Goal: Information Seeking & Learning: Learn about a topic

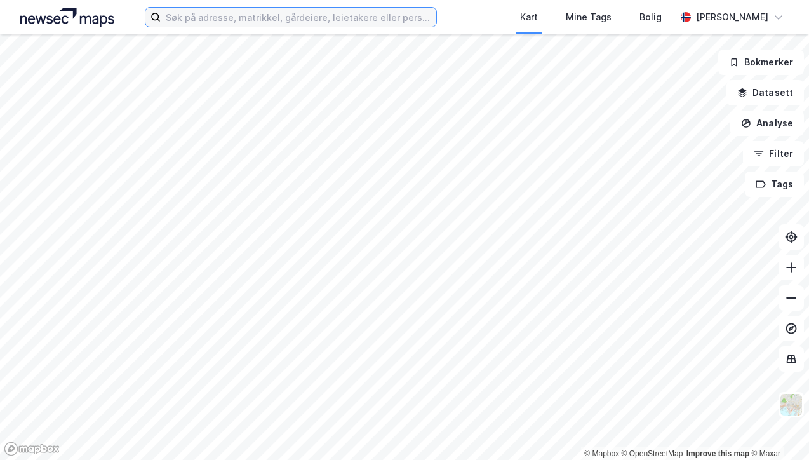
click at [279, 23] on input at bounding box center [298, 17] width 275 height 19
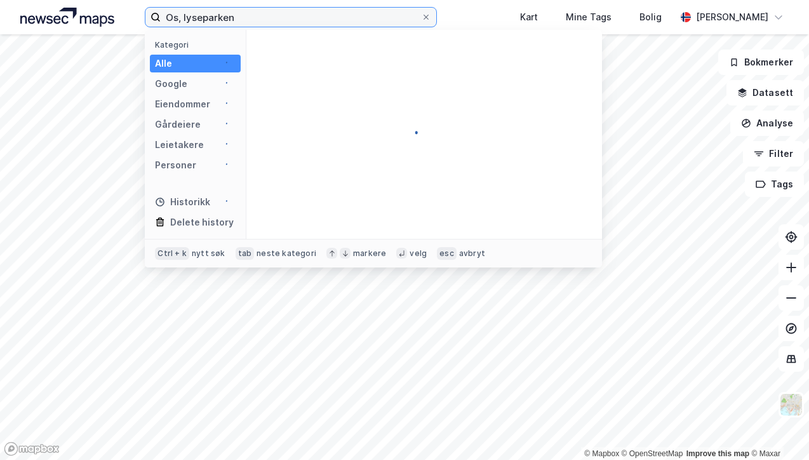
type input "Os, lyseparken"
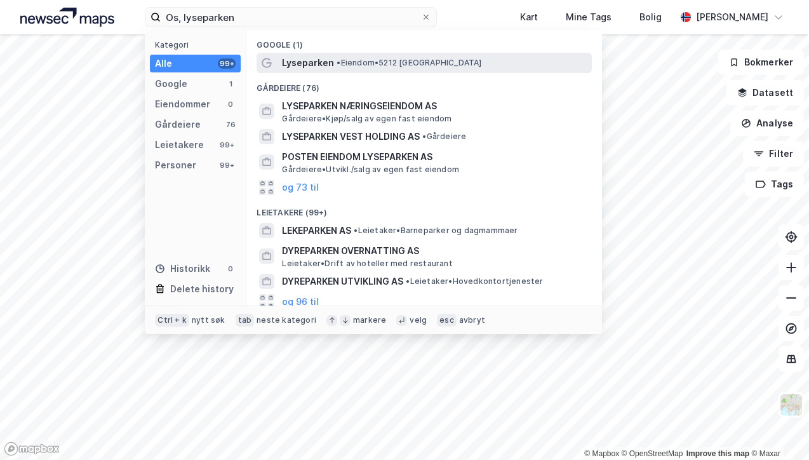
click at [320, 68] on span "Lyseparken" at bounding box center [308, 62] width 52 height 15
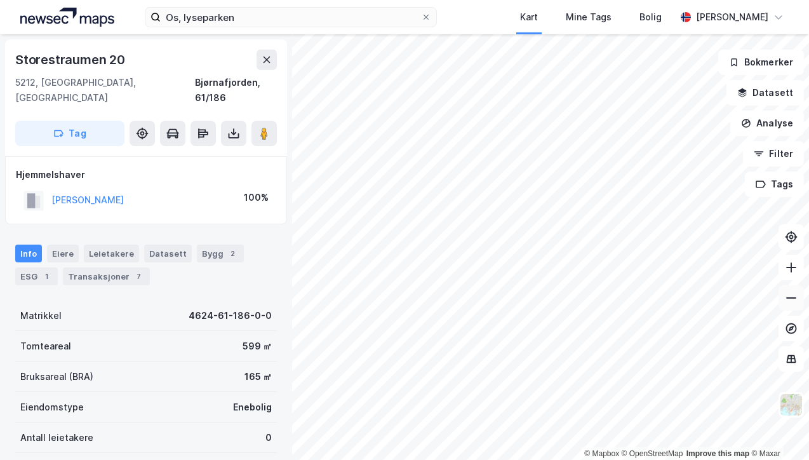
click at [795, 307] on button at bounding box center [790, 297] width 25 height 25
click at [788, 305] on button at bounding box center [790, 297] width 25 height 25
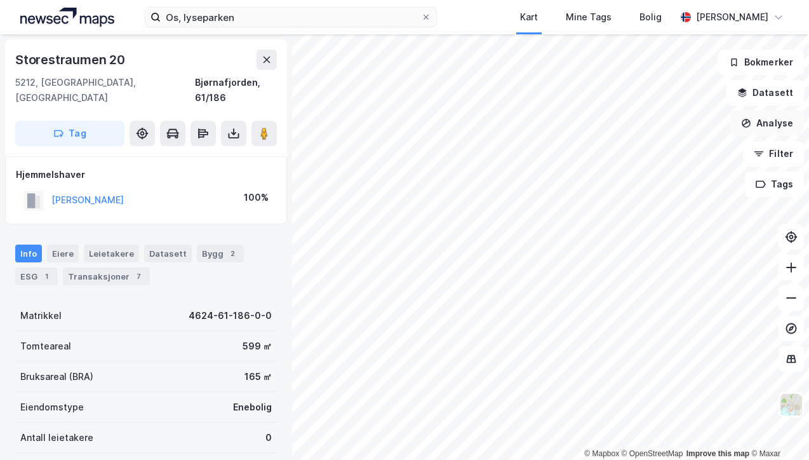
click at [760, 119] on button "Analyse" at bounding box center [767, 122] width 74 height 25
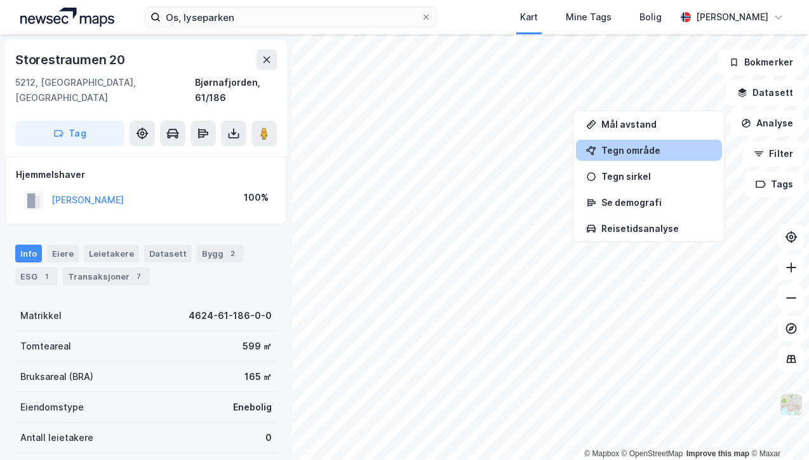
click at [635, 142] on div "Tegn område" at bounding box center [649, 150] width 146 height 21
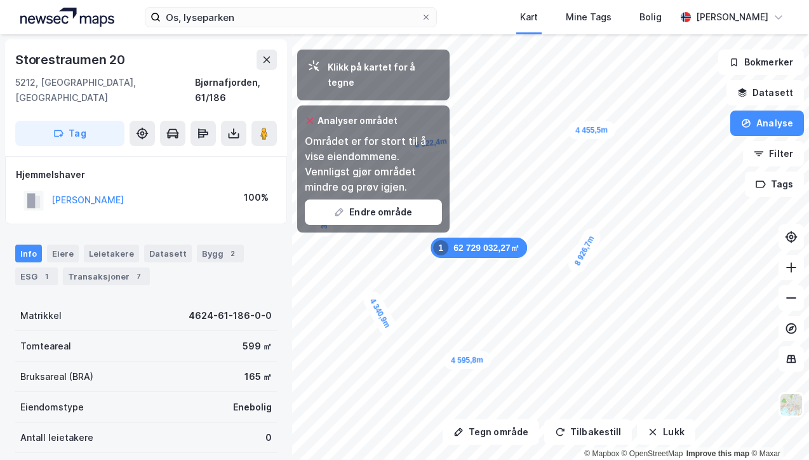
click at [424, 211] on div "Analyser området Området er for stort til å vise eiendommene. Vennligst gjør om…" at bounding box center [373, 168] width 152 height 127
click at [310, 113] on div at bounding box center [310, 120] width 10 height 15
click at [309, 116] on icon at bounding box center [310, 121] width 10 height 10
click at [347, 199] on button "Endre område" at bounding box center [373, 211] width 137 height 25
click at [768, 117] on button "Analyse" at bounding box center [767, 122] width 74 height 25
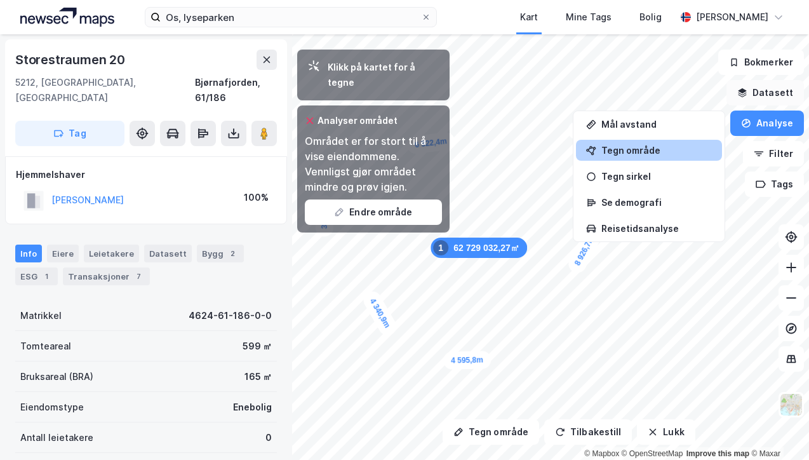
click at [747, 94] on icon "button" at bounding box center [742, 93] width 10 height 10
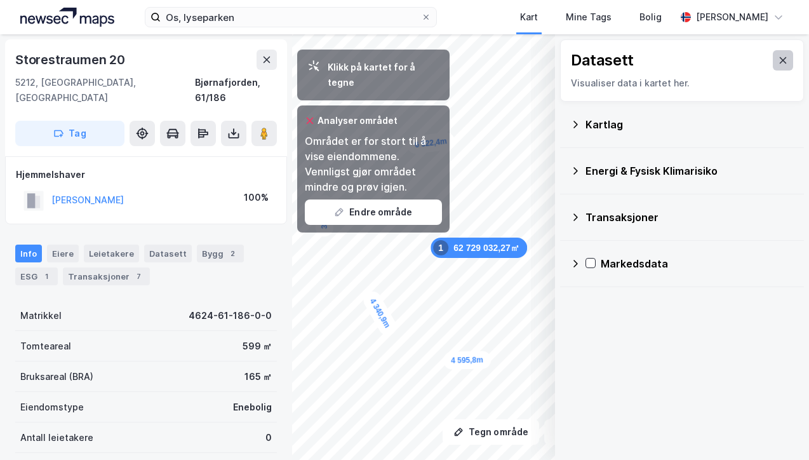
click at [778, 55] on icon at bounding box center [783, 60] width 10 height 10
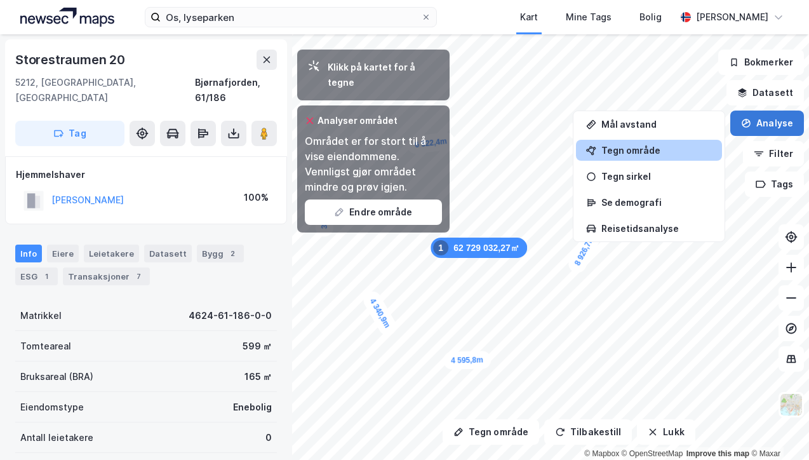
click at [767, 113] on button "Analyse" at bounding box center [767, 122] width 74 height 25
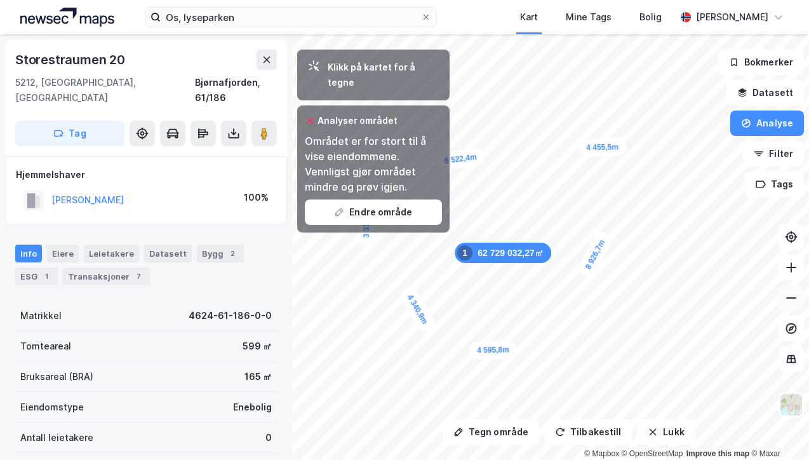
click at [788, 299] on icon at bounding box center [791, 297] width 13 height 13
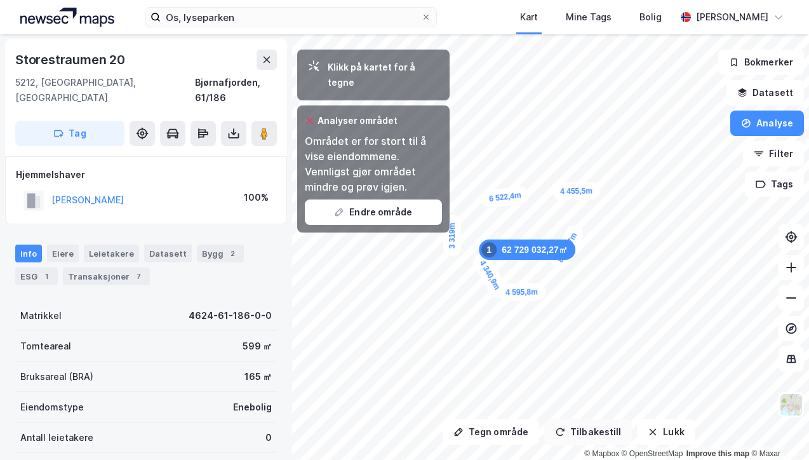
click at [599, 419] on button "Tilbakestill" at bounding box center [588, 431] width 88 height 25
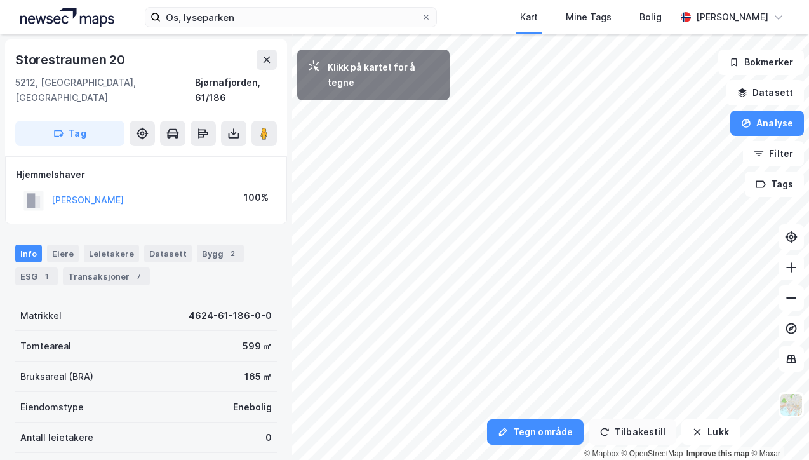
click at [632, 422] on button "Tilbakestill" at bounding box center [632, 431] width 88 height 25
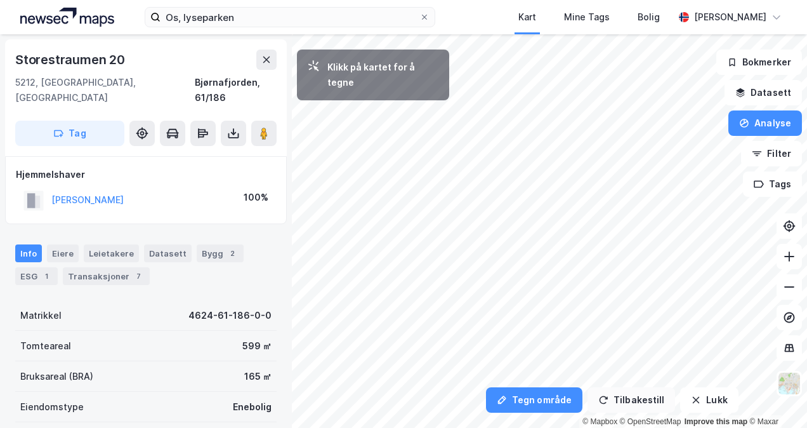
click at [630, 401] on button "Tilbakestill" at bounding box center [632, 399] width 88 height 25
click at [683, 395] on button "Lukk" at bounding box center [710, 399] width 58 height 25
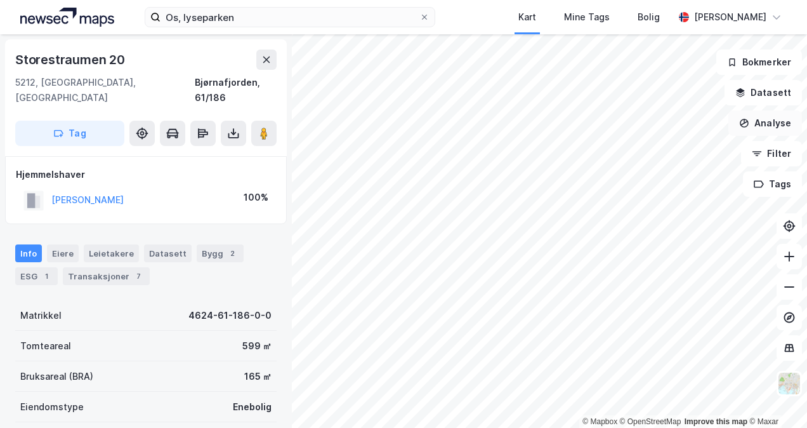
click at [771, 128] on button "Analyse" at bounding box center [766, 122] width 74 height 25
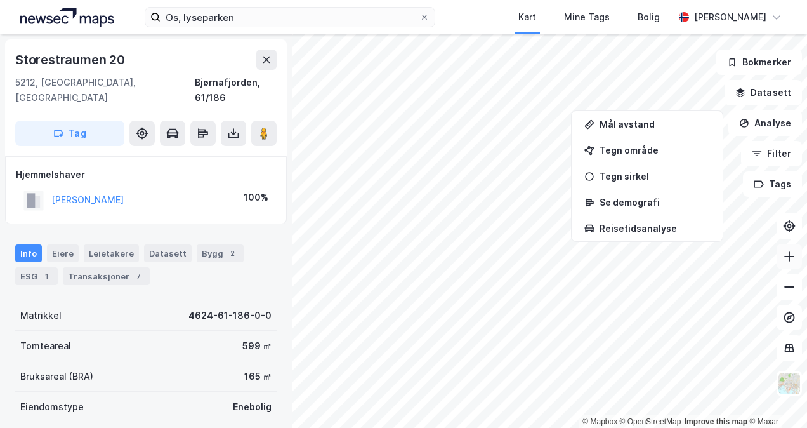
click at [778, 262] on button at bounding box center [789, 256] width 25 height 25
click at [762, 119] on button "Analyse" at bounding box center [766, 122] width 74 height 25
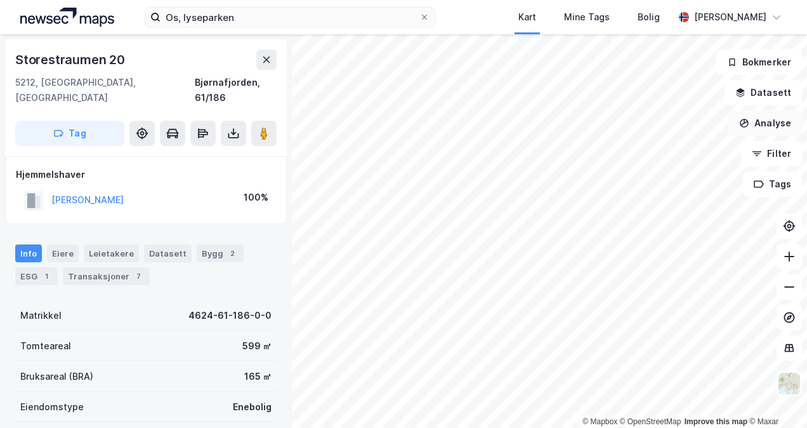
click at [762, 119] on button "Analyse" at bounding box center [766, 122] width 74 height 25
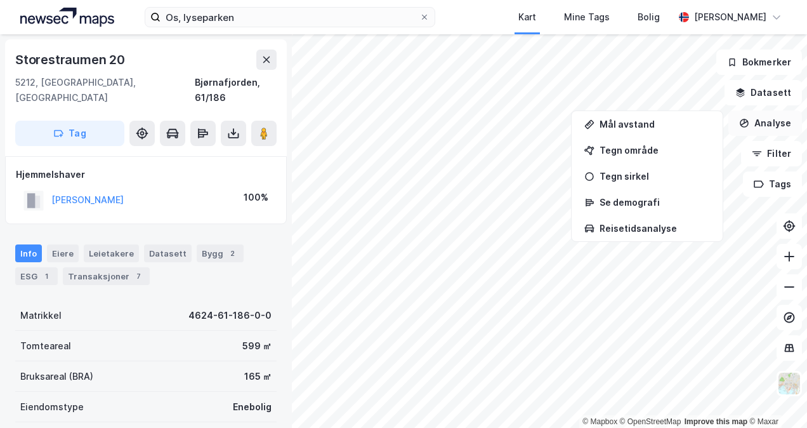
click at [762, 119] on button "Analyse" at bounding box center [766, 122] width 74 height 25
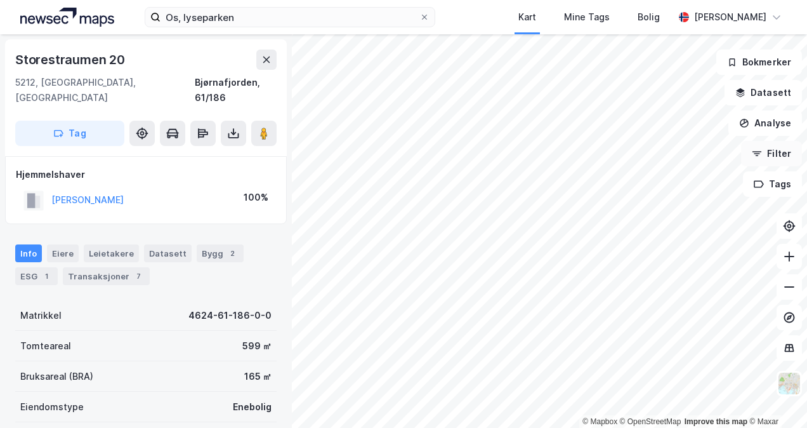
click at [777, 151] on button "Filter" at bounding box center [771, 153] width 61 height 25
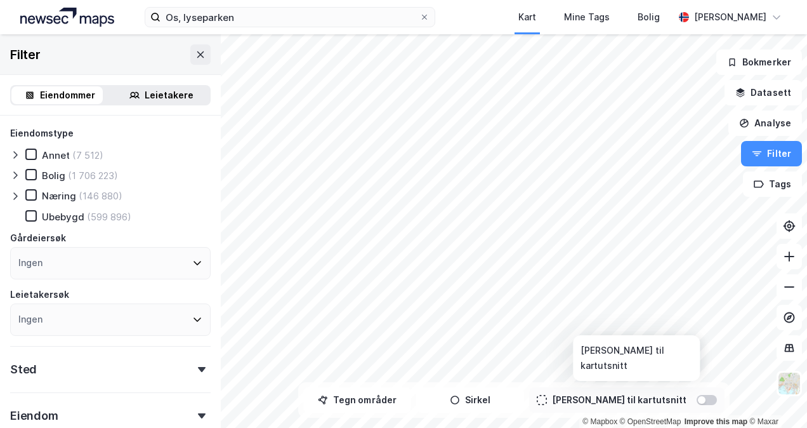
click at [697, 397] on div at bounding box center [707, 400] width 20 height 10
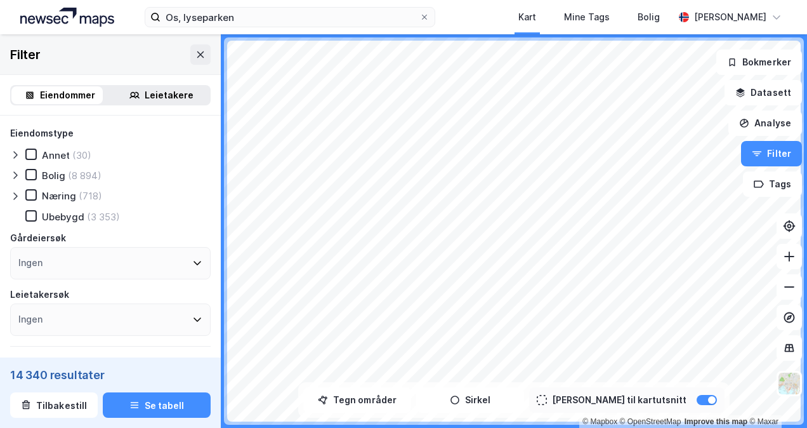
click at [138, 96] on div "Leietakere" at bounding box center [161, 95] width 96 height 18
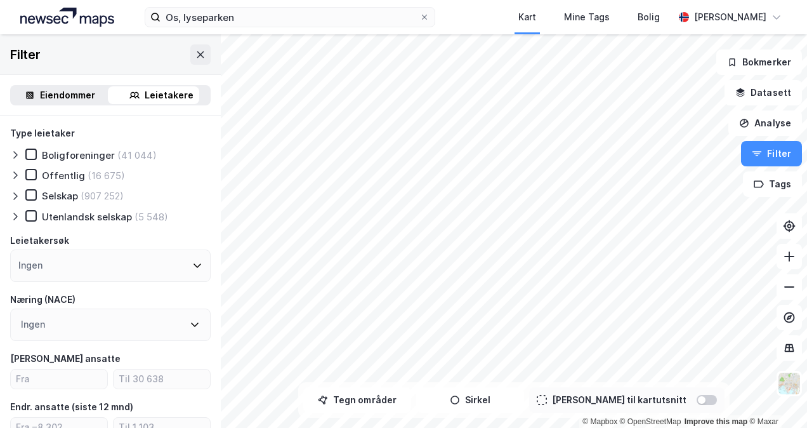
click at [697, 401] on div at bounding box center [707, 400] width 20 height 10
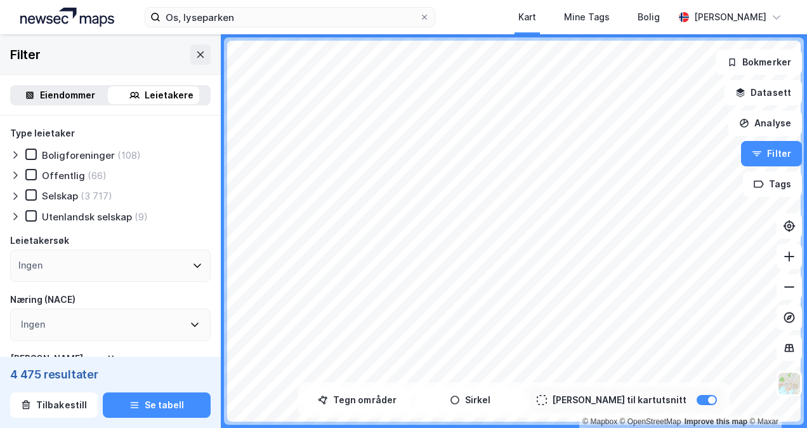
click at [64, 270] on div "Ingen" at bounding box center [110, 265] width 201 height 32
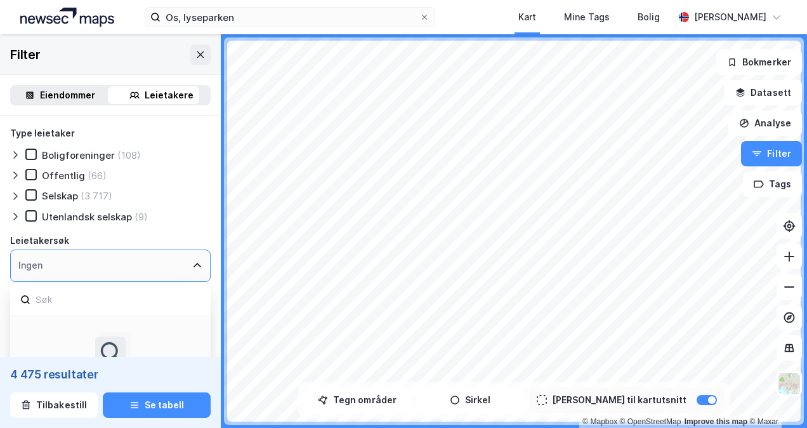
click at [64, 270] on div "Ingen" at bounding box center [110, 265] width 201 height 32
click at [30, 201] on div at bounding box center [30, 194] width 11 height 11
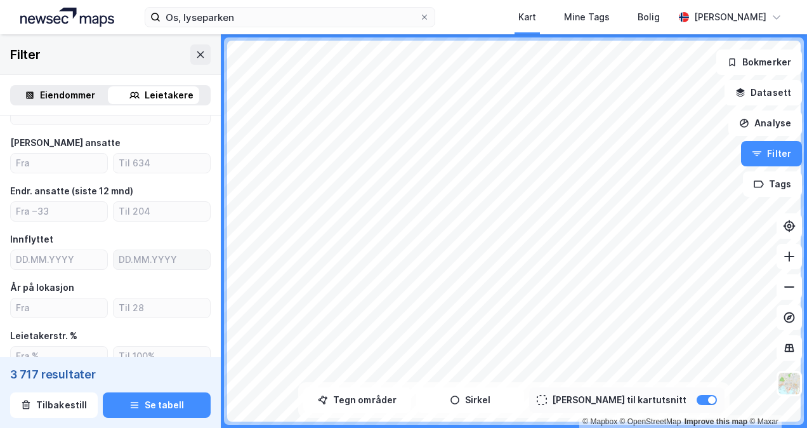
scroll to position [83, 0]
